Goal: Communication & Community: Answer question/provide support

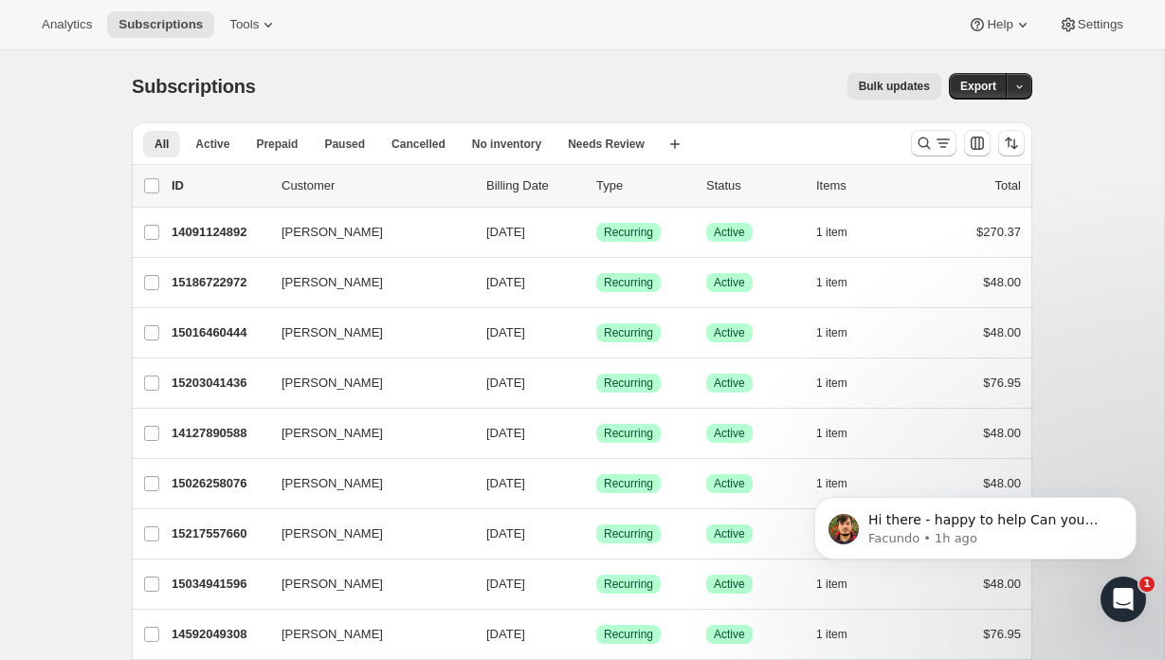
click at [1118, 593] on icon "Open Intercom Messenger" at bounding box center [1123, 599] width 31 height 31
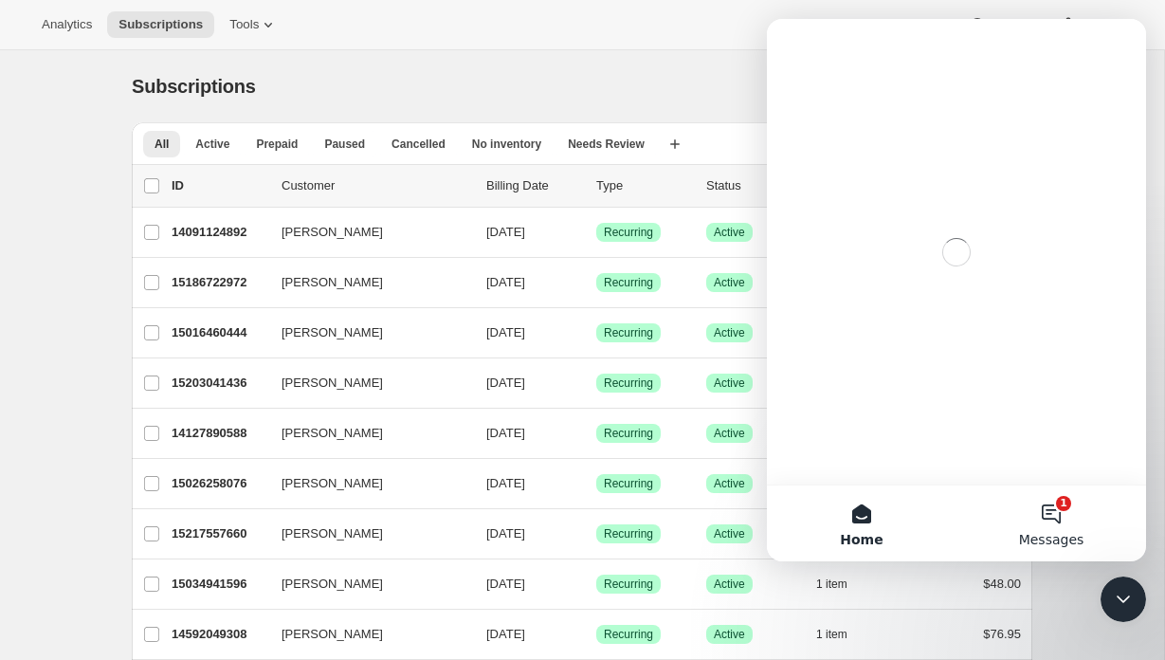
click at [1050, 518] on button "1 Messages" at bounding box center [1051, 523] width 190 height 76
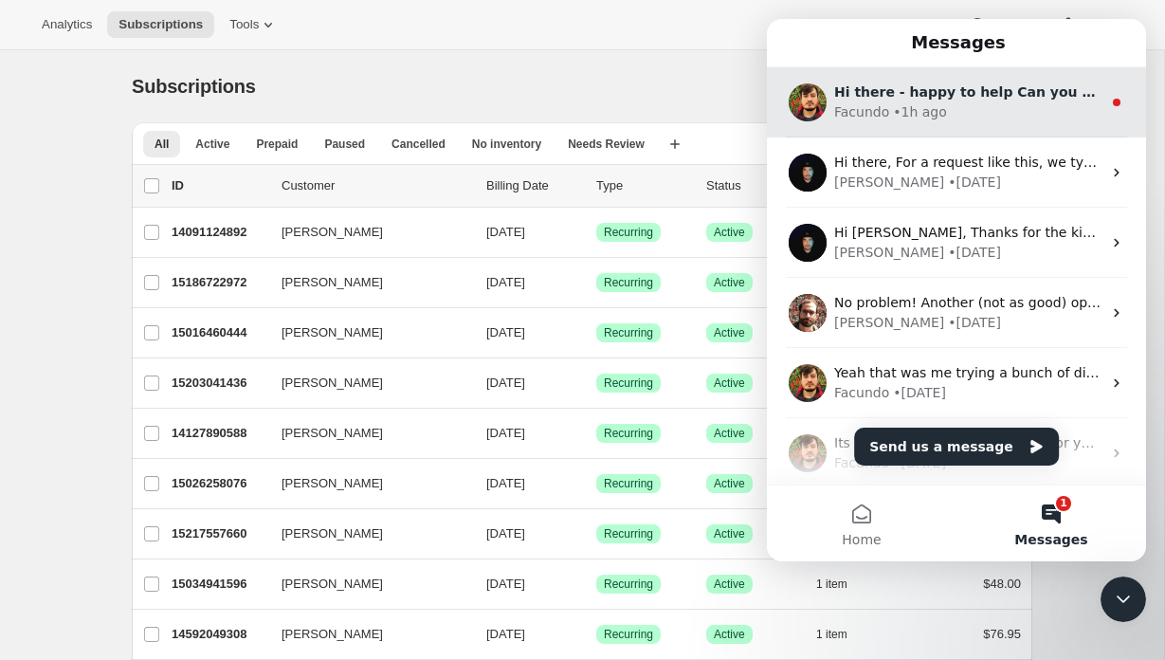
click at [907, 104] on div "• 1h ago" at bounding box center [920, 112] width 54 height 20
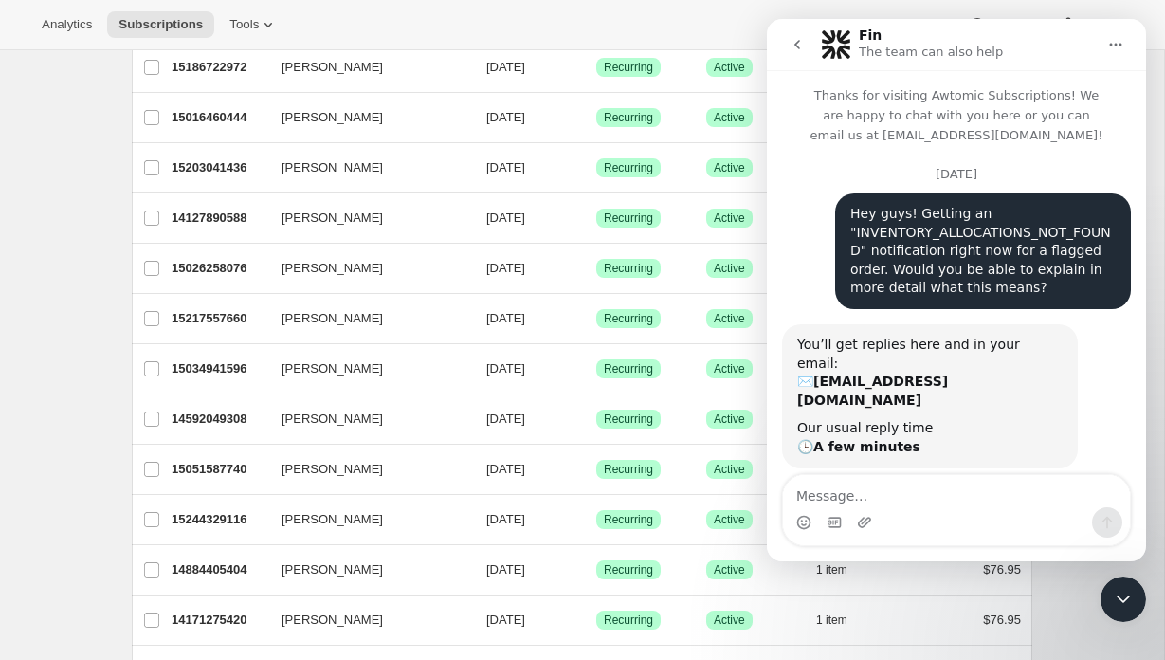
scroll to position [3, 0]
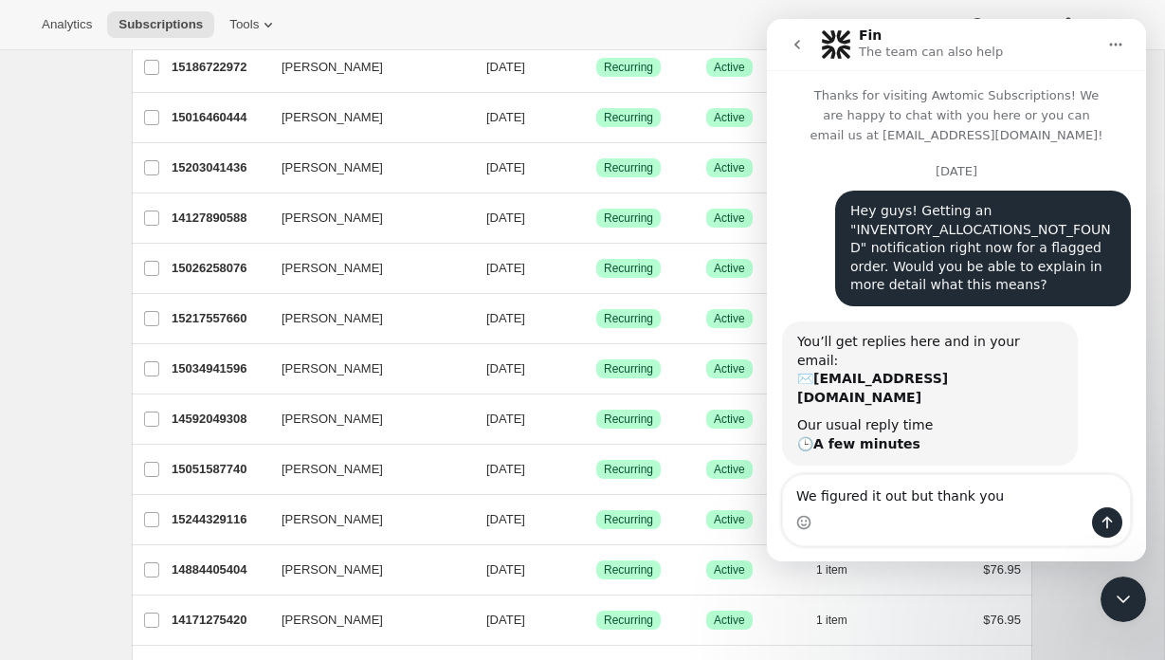
type textarea "We figured it out but thank you!"
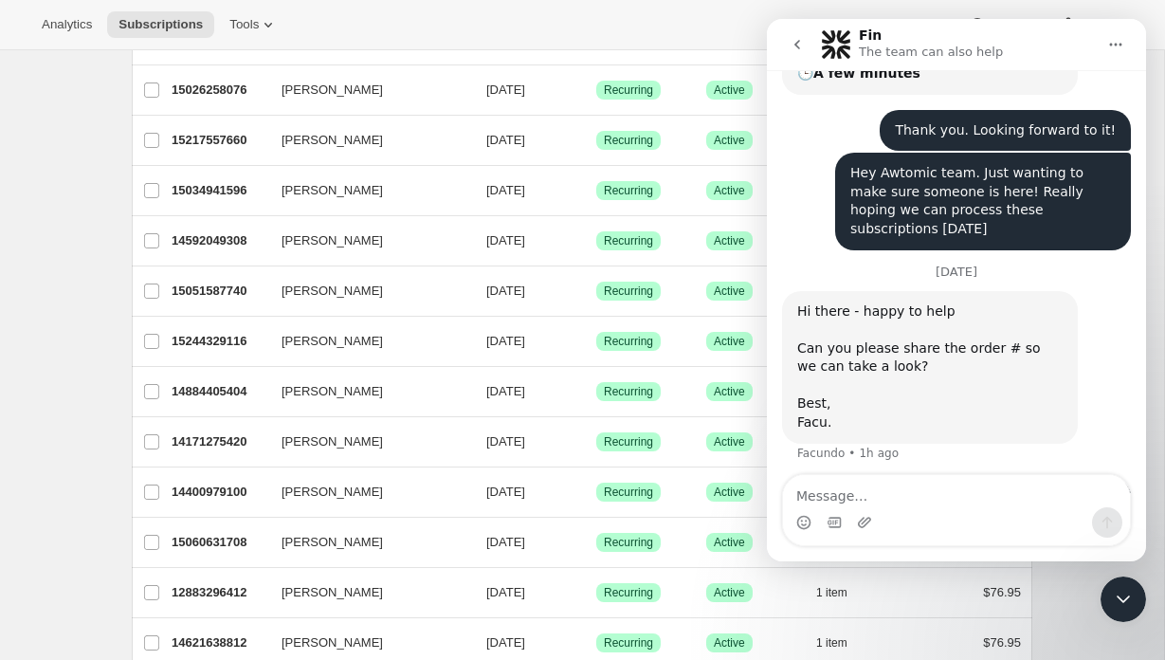
click at [1128, 602] on icon "Close Intercom Messenger" at bounding box center [1123, 599] width 23 height 23
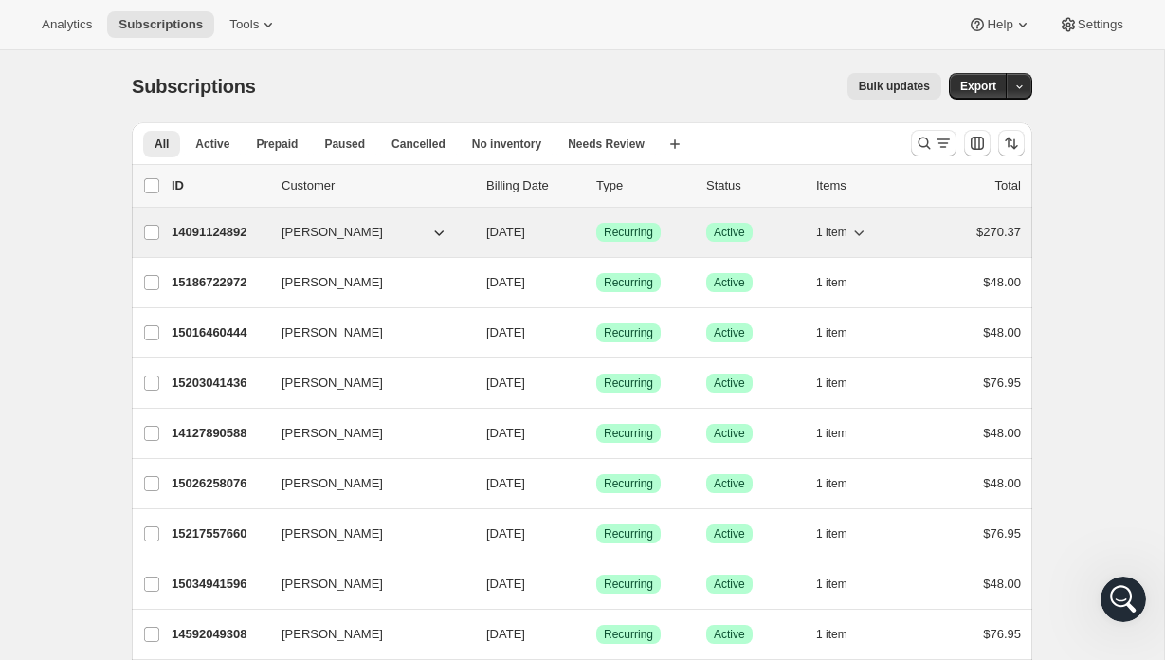
scroll to position [0, 0]
click at [225, 231] on p "14091124892" at bounding box center [219, 232] width 95 height 19
